Goal: Task Accomplishment & Management: Use online tool/utility

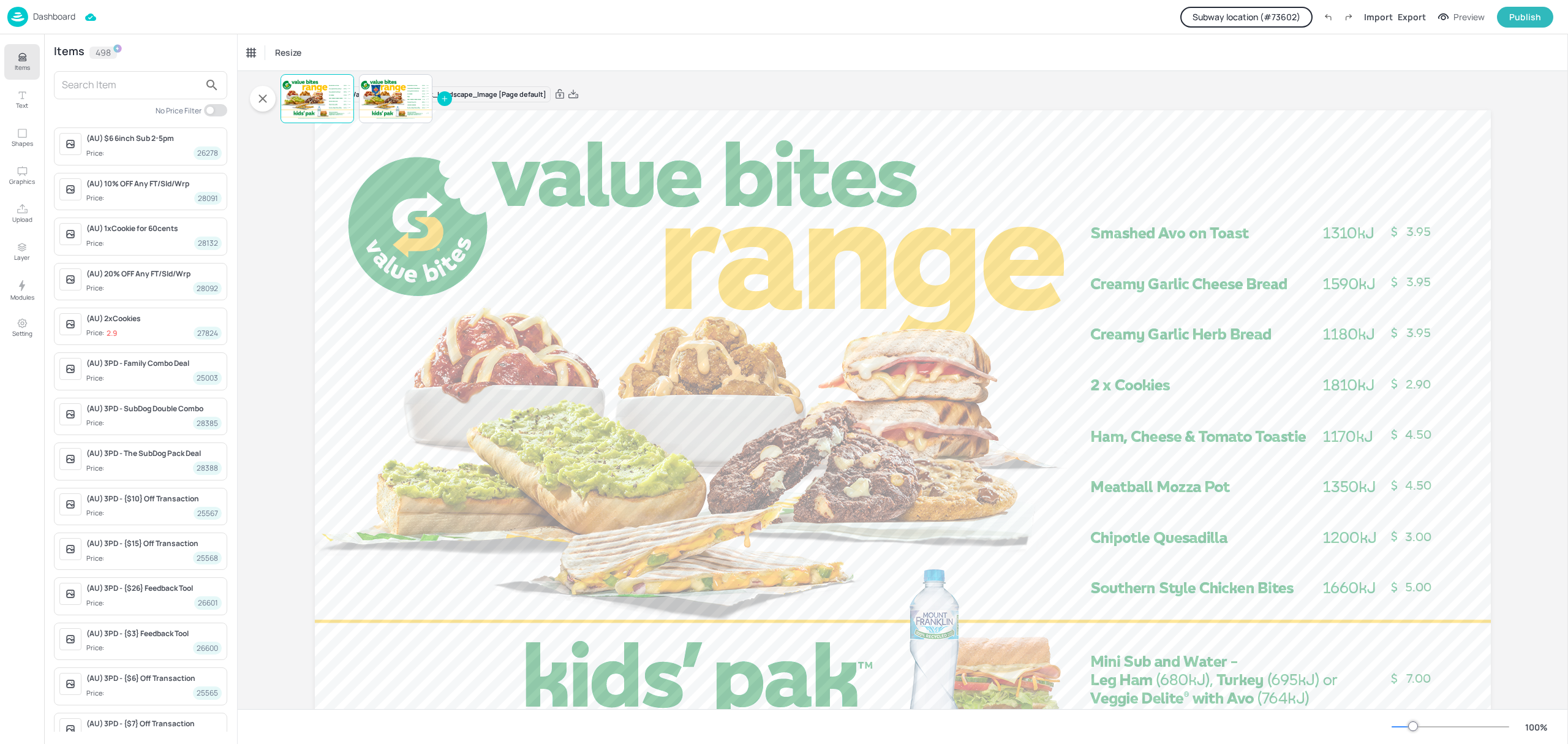
click at [47, 22] on div "Dashboard" at bounding box center [41, 17] width 68 height 20
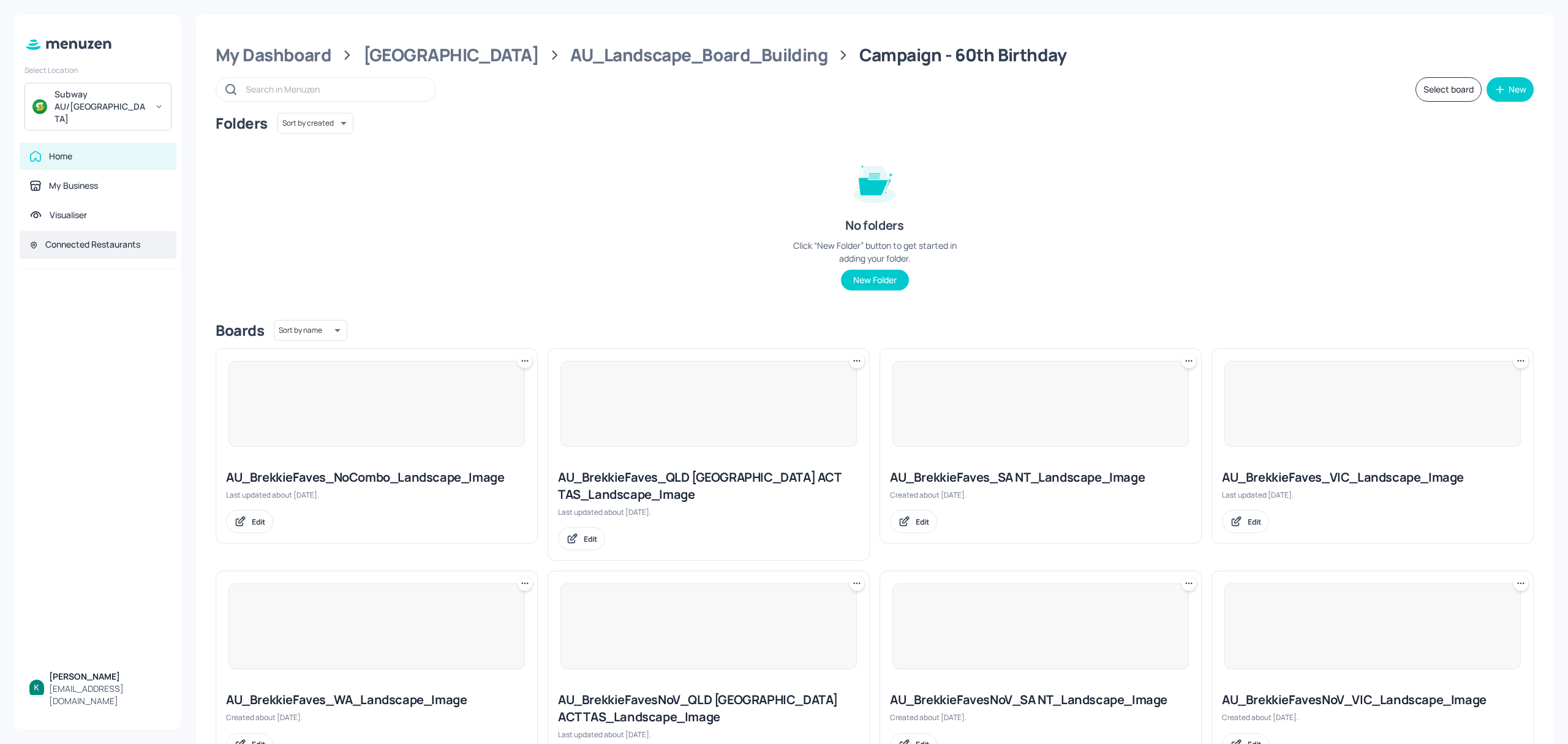
click at [33, 238] on span at bounding box center [34, 244] width 9 height 13
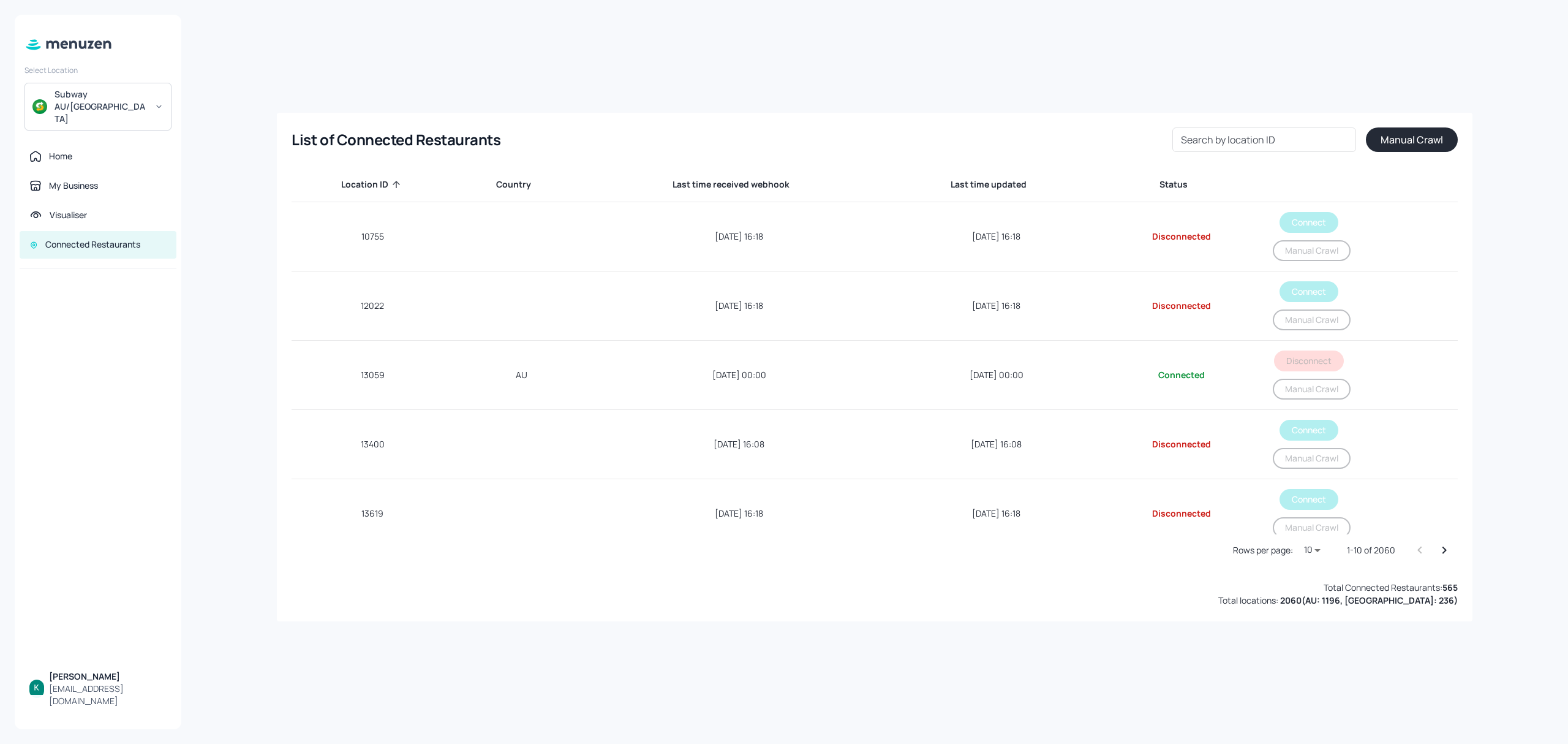
click at [1215, 136] on div "Search by location ID Search by location ID" at bounding box center [1263, 140] width 183 height 25
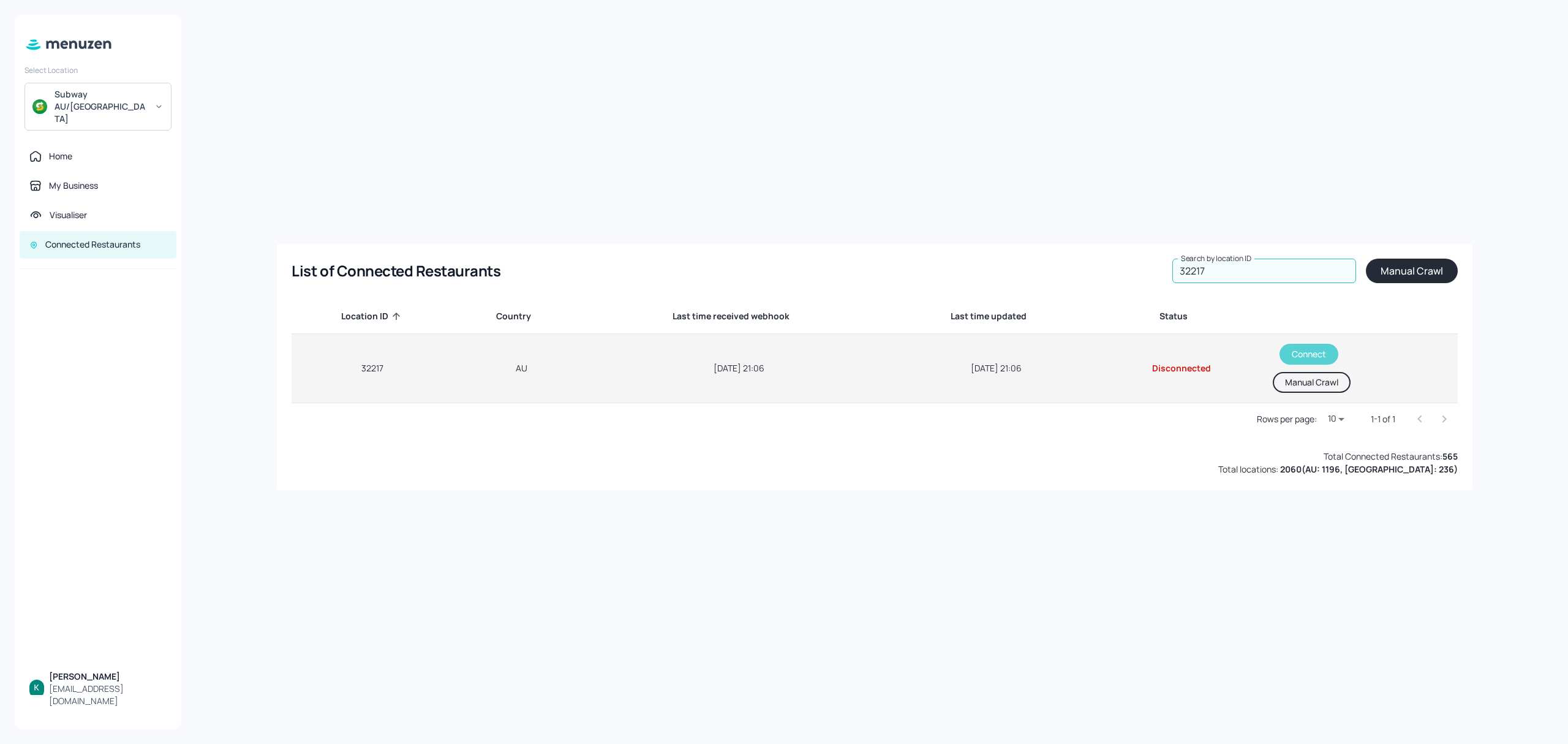
type input "32217"
click at [1317, 348] on button "Connect" at bounding box center [1309, 354] width 58 height 21
click at [1328, 385] on button "Manual Crawl" at bounding box center [1307, 383] width 78 height 21
